Goal: Transaction & Acquisition: Purchase product/service

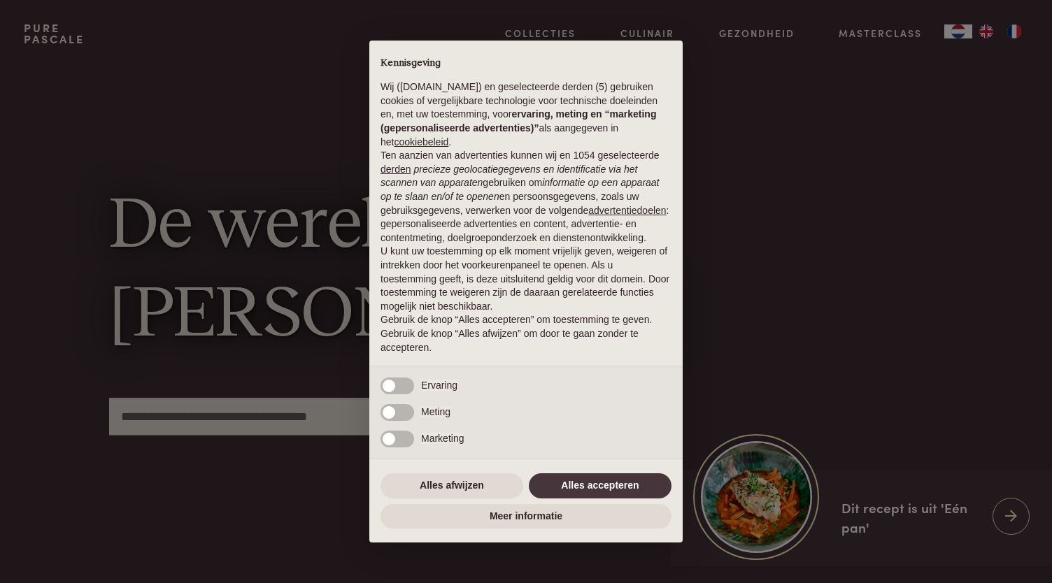
click at [737, 145] on div "× Kennisgeving Wij (purepascale.com) en geselecteerde derden (5) gebruiken cook…" at bounding box center [526, 291] width 1052 height 583
click at [597, 489] on button "Alles accepteren" at bounding box center [600, 485] width 143 height 25
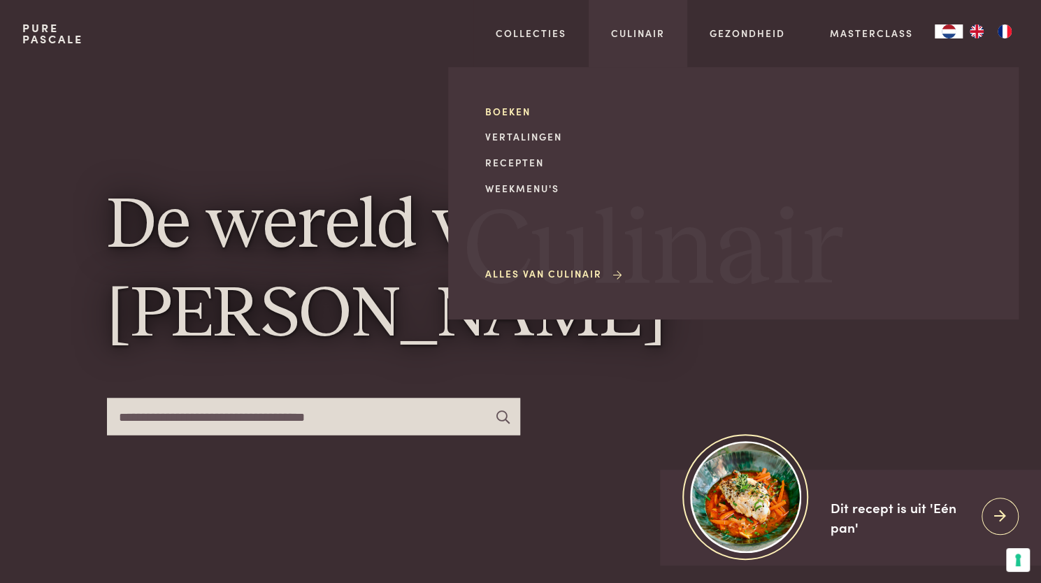
click at [504, 112] on link "Boeken" at bounding box center [603, 111] width 237 height 15
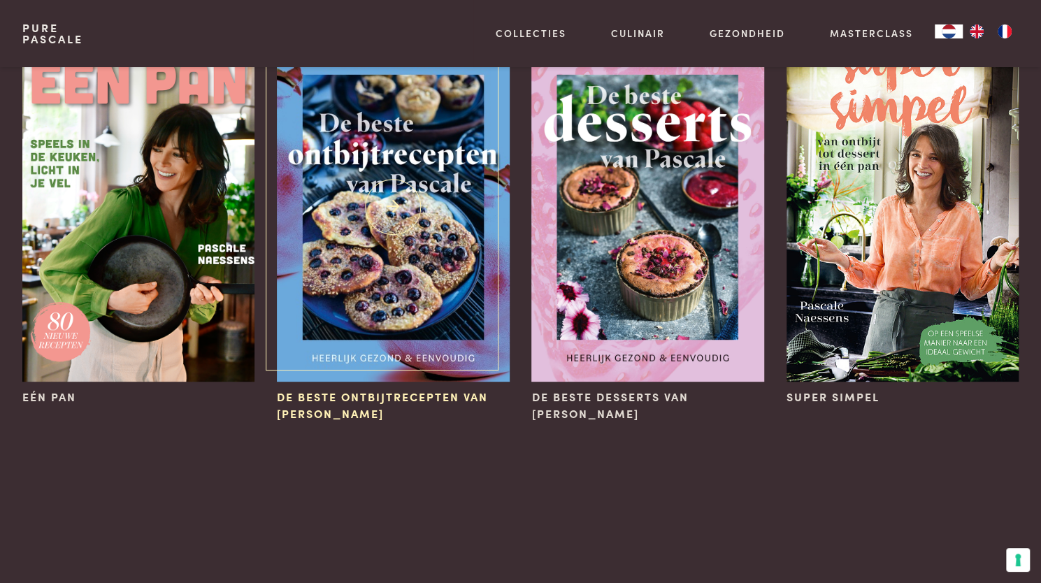
scroll to position [70, 0]
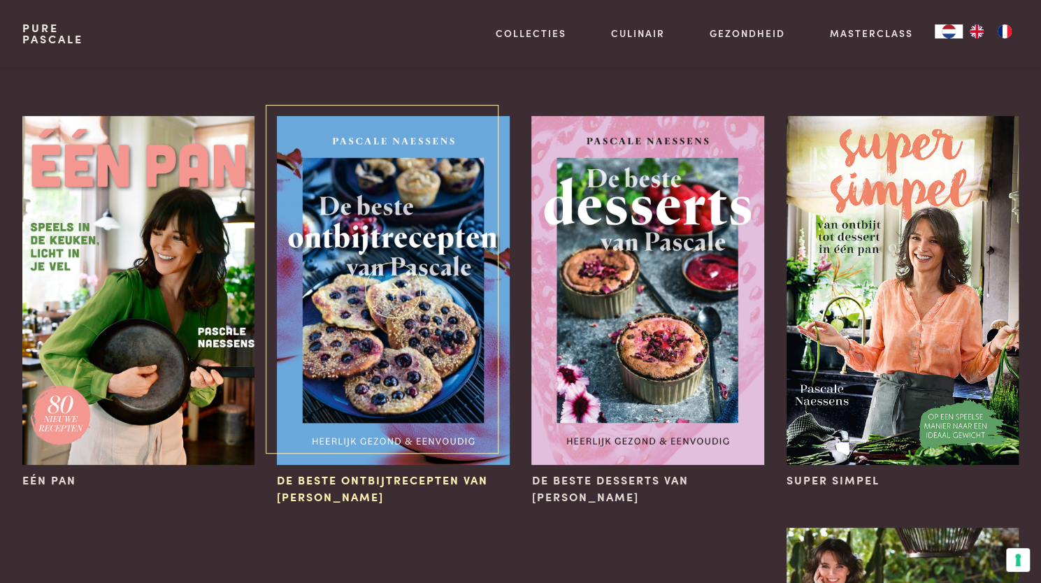
click at [436, 359] on img at bounding box center [393, 290] width 232 height 349
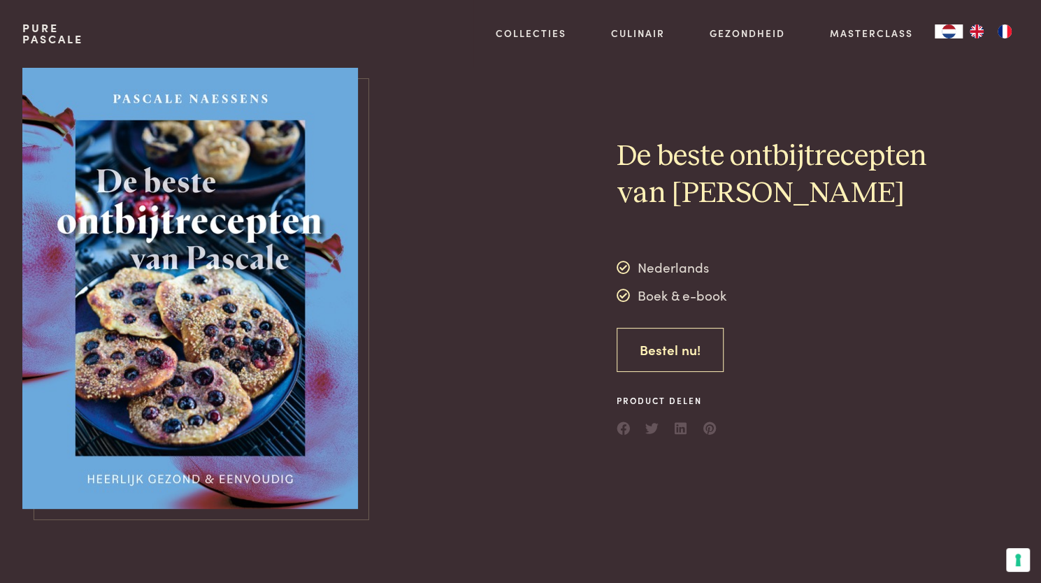
click at [648, 345] on link "Bestel nu!" at bounding box center [670, 350] width 107 height 44
